Goal: Navigation & Orientation: Find specific page/section

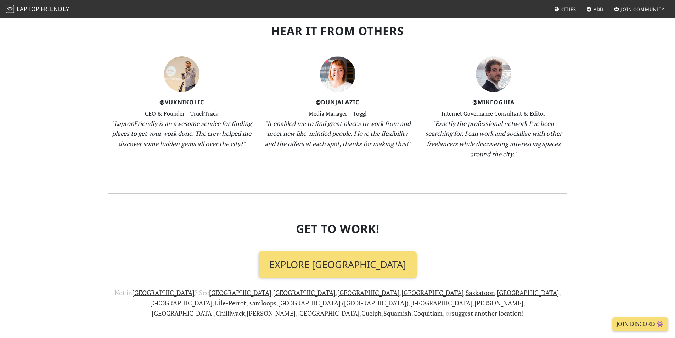
scroll to position [731, 0]
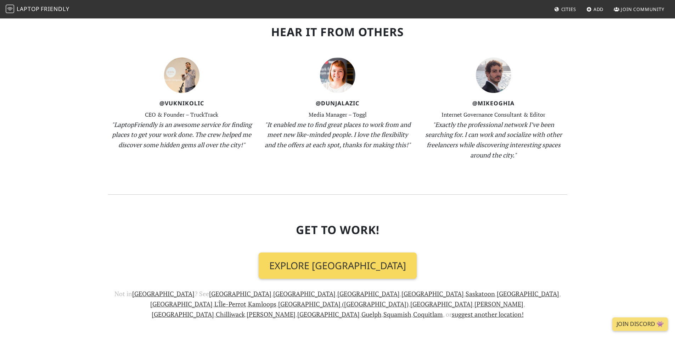
click at [375, 252] on link "Explore Toronto" at bounding box center [338, 265] width 158 height 26
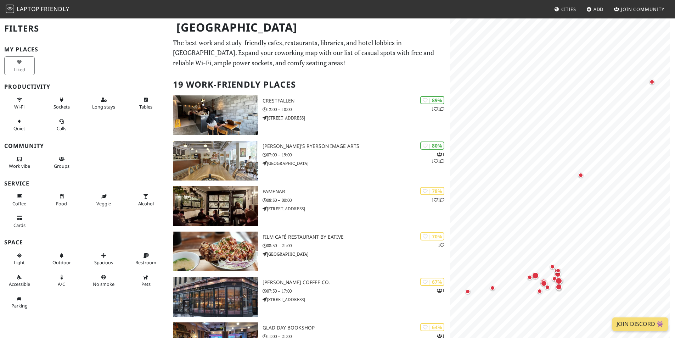
click at [13, 6] on img at bounding box center [10, 9] width 9 height 9
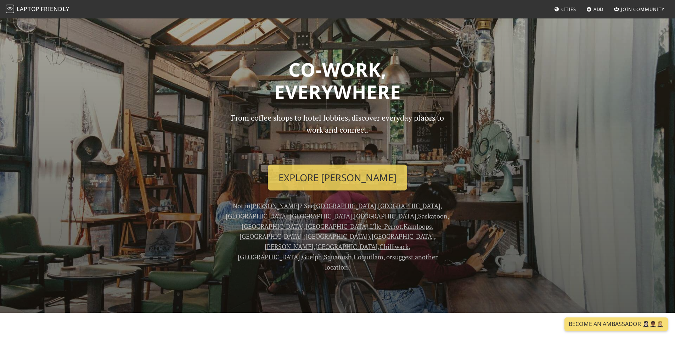
click at [568, 11] on span "Cities" at bounding box center [569, 9] width 15 height 6
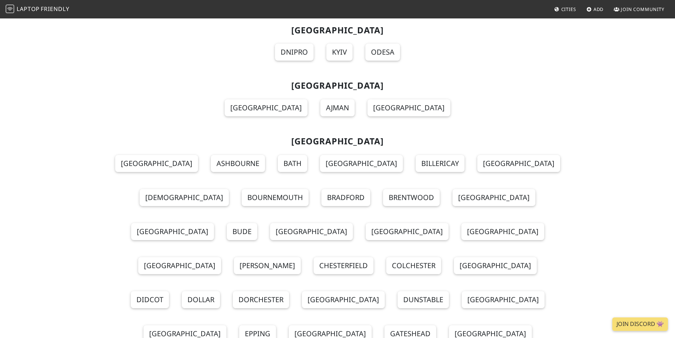
scroll to position [8471, 0]
